Goal: Task Accomplishment & Management: Manage account settings

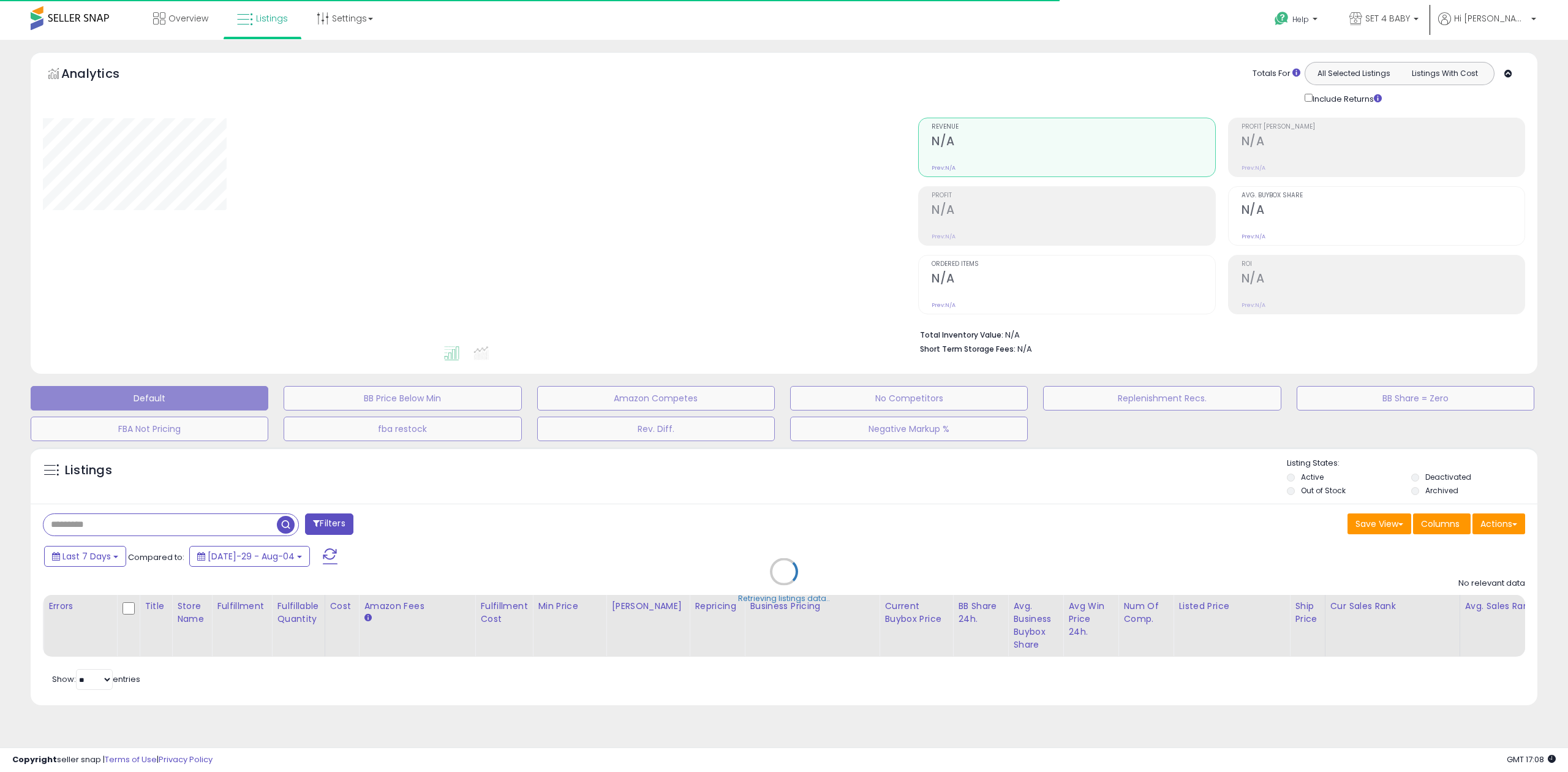
click at [172, 523] on div "Retrieving listings data.." at bounding box center [784, 581] width 1525 height 279
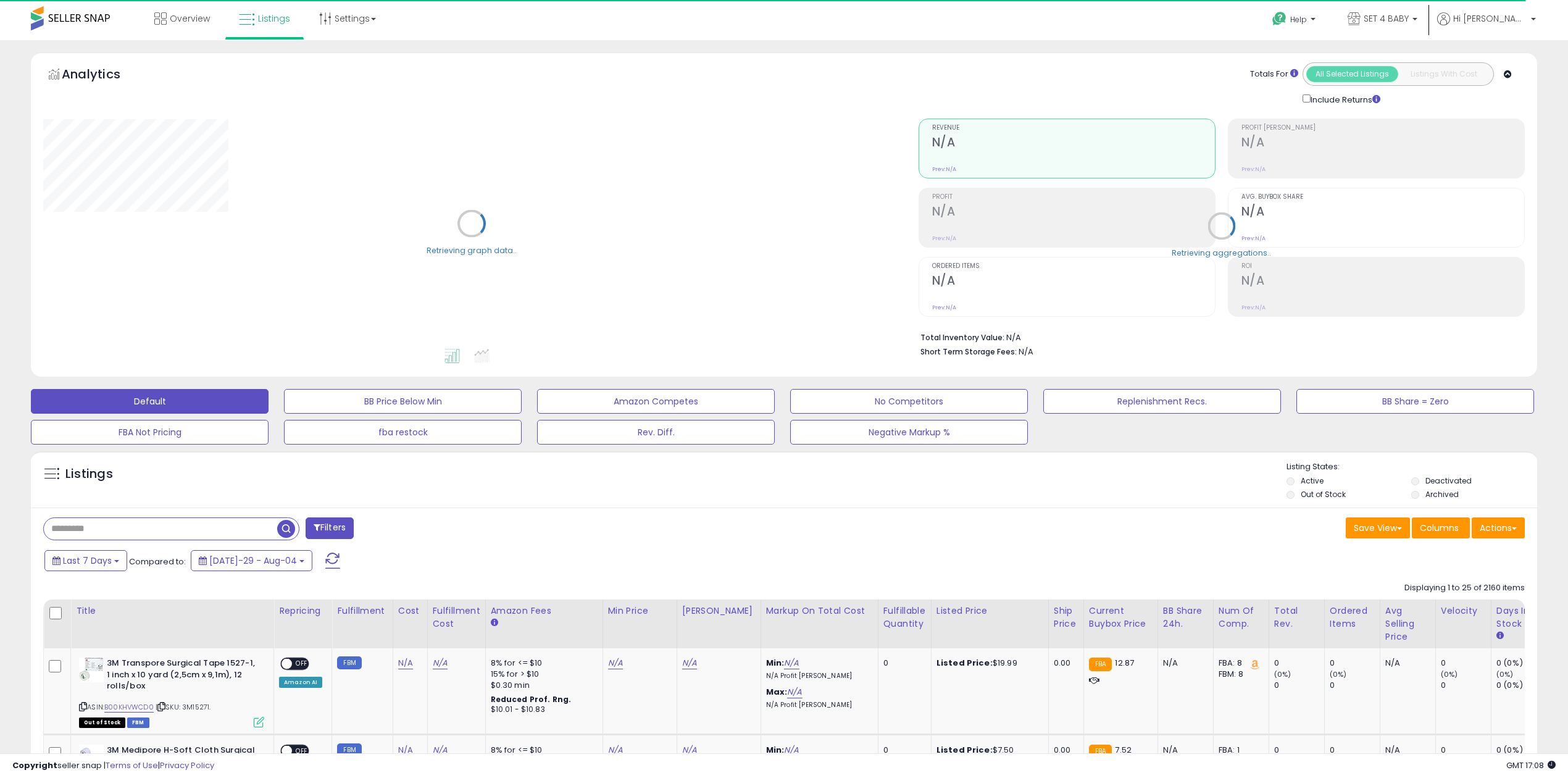
click at [79, 532] on input "text" at bounding box center [160, 529] width 234 height 22
paste input "**********"
type input "**********"
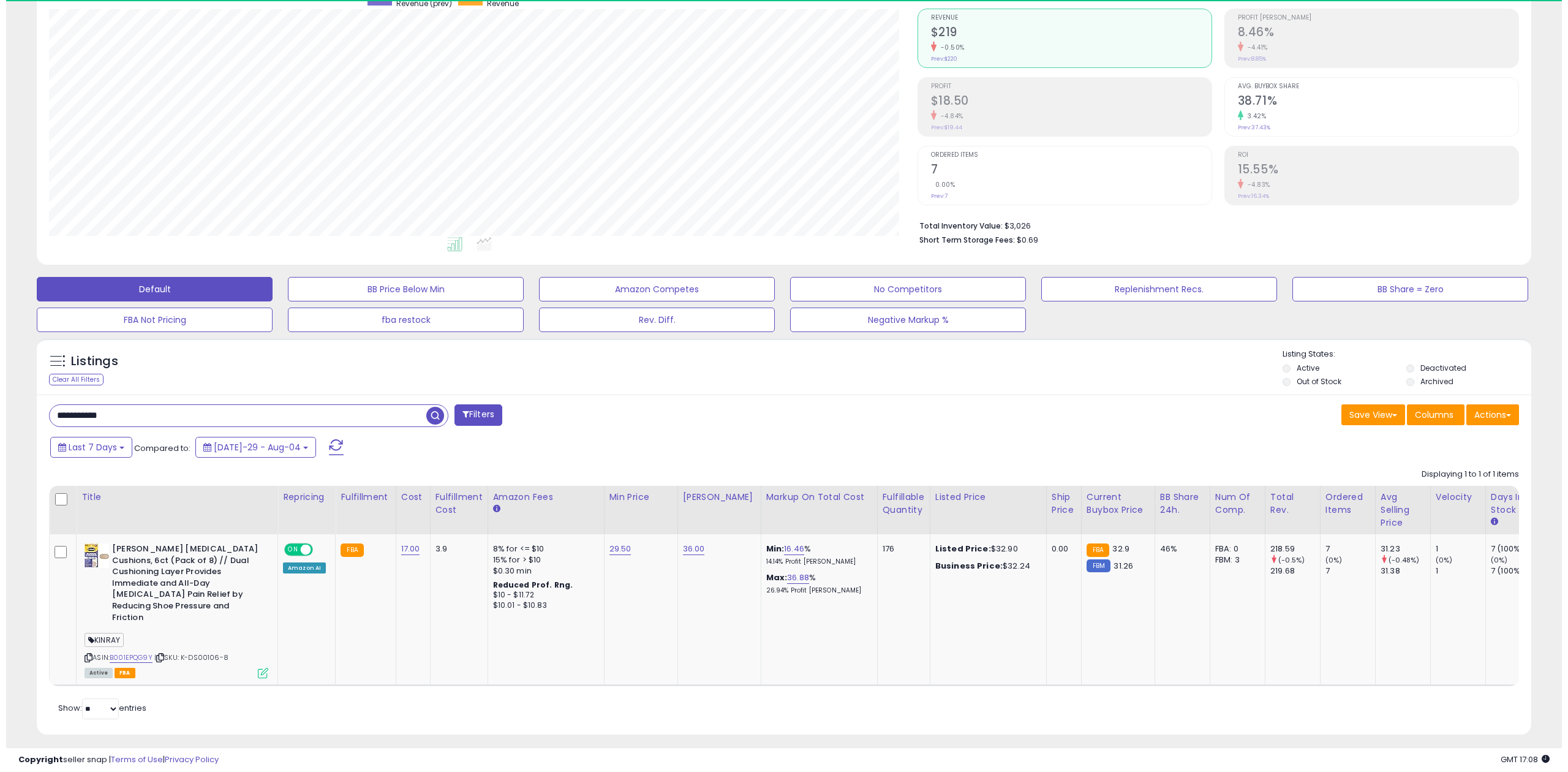
scroll to position [251, 868]
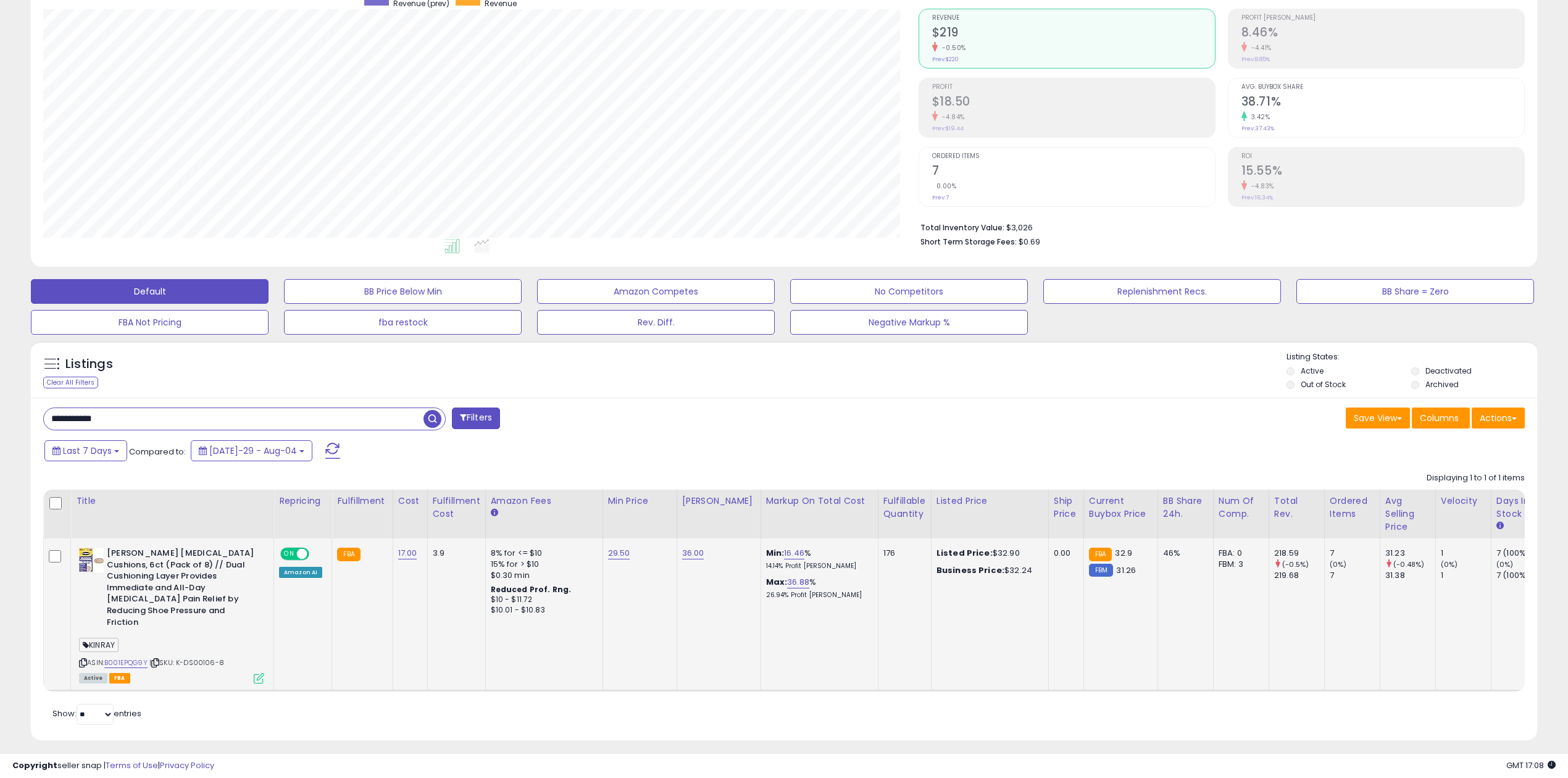
click at [258, 673] on icon at bounding box center [259, 679] width 11 height 11
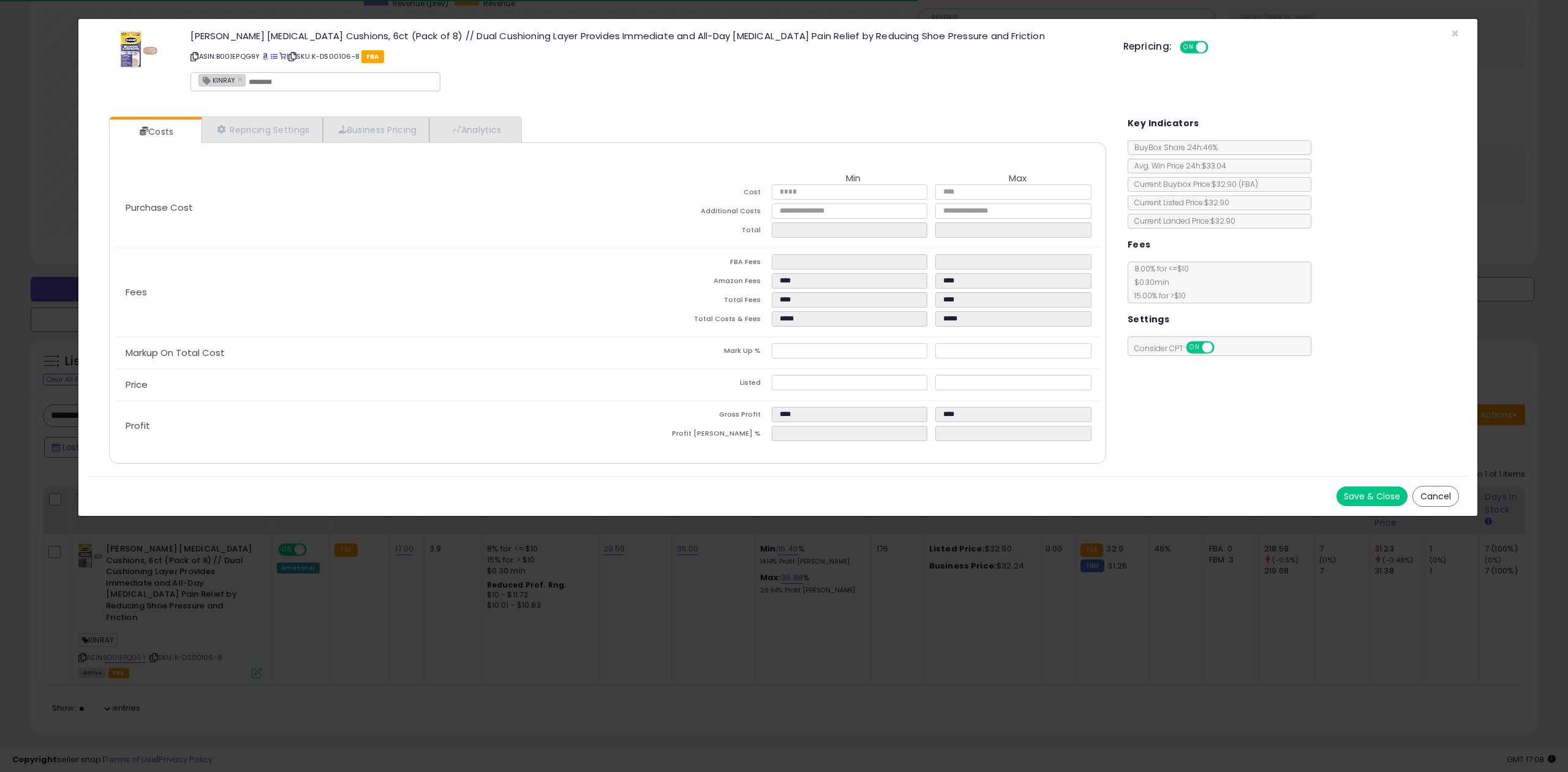
scroll to position [251, 875]
click at [266, 57] on span at bounding box center [265, 57] width 7 height 7
click at [447, 134] on link "Analytics" at bounding box center [474, 129] width 91 height 25
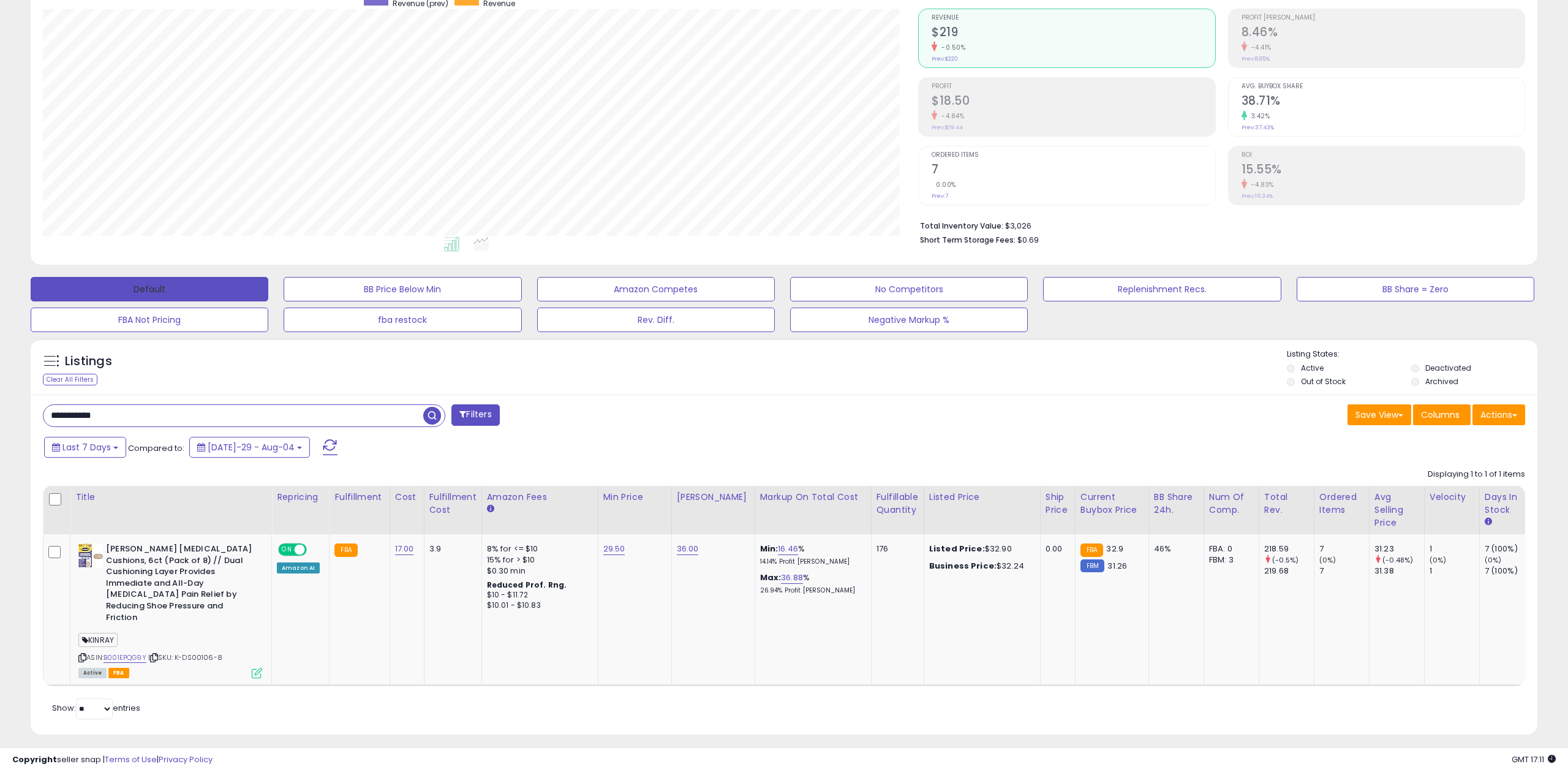
scroll to position [612405, 611600]
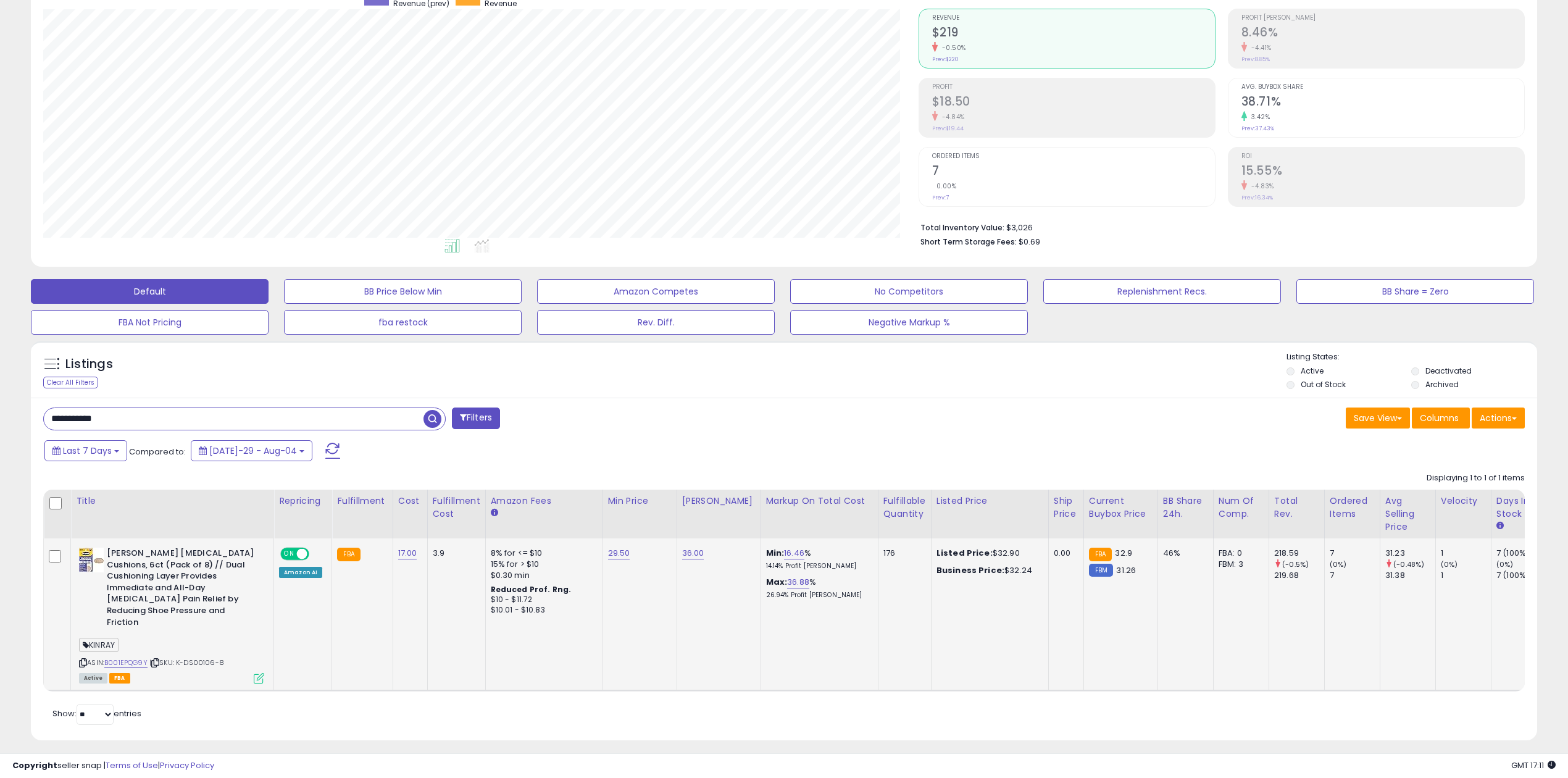
click at [262, 673] on icon at bounding box center [259, 679] width 11 height 11
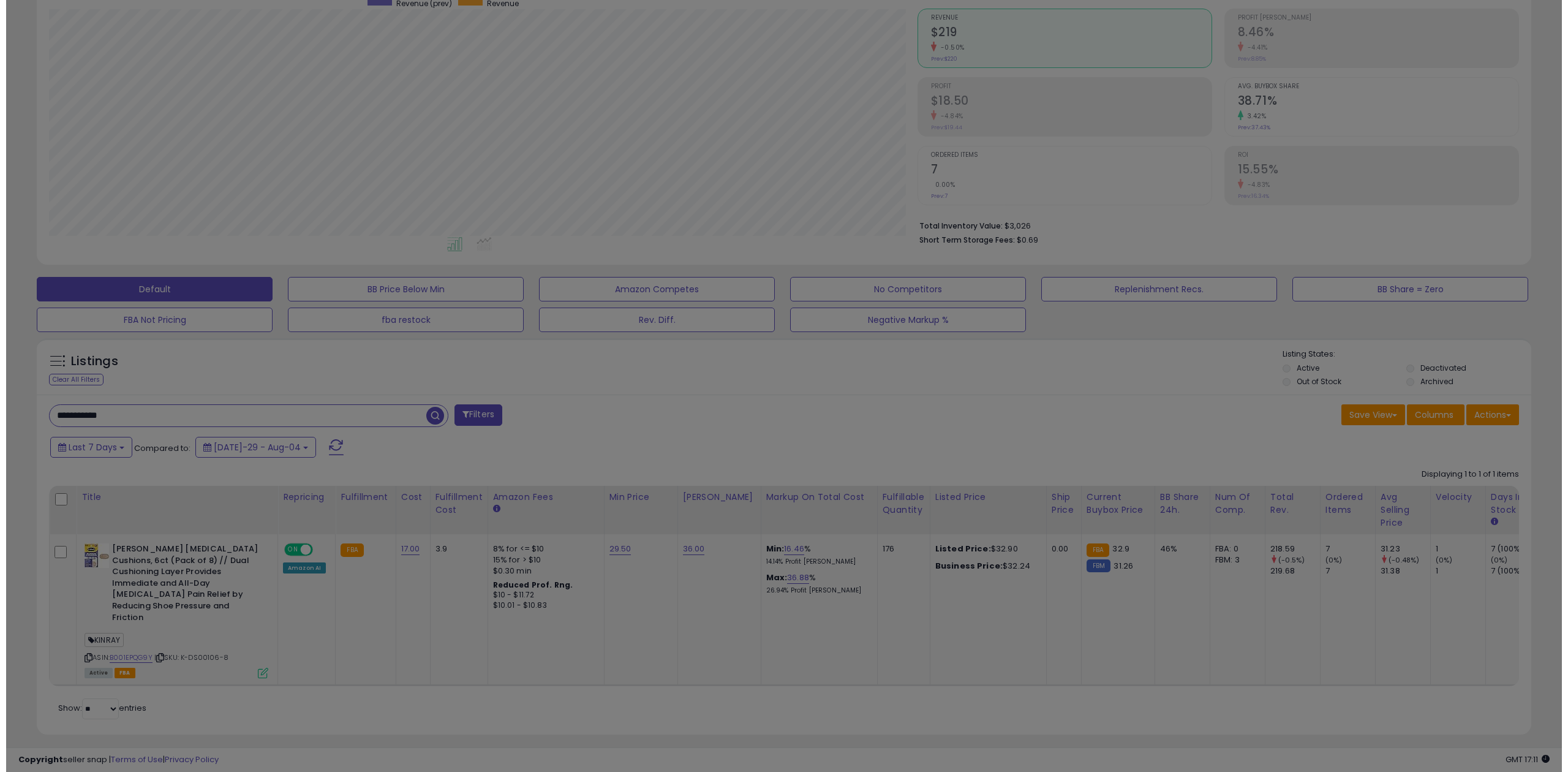
scroll to position [251, 875]
